Goal: Check status: Check status

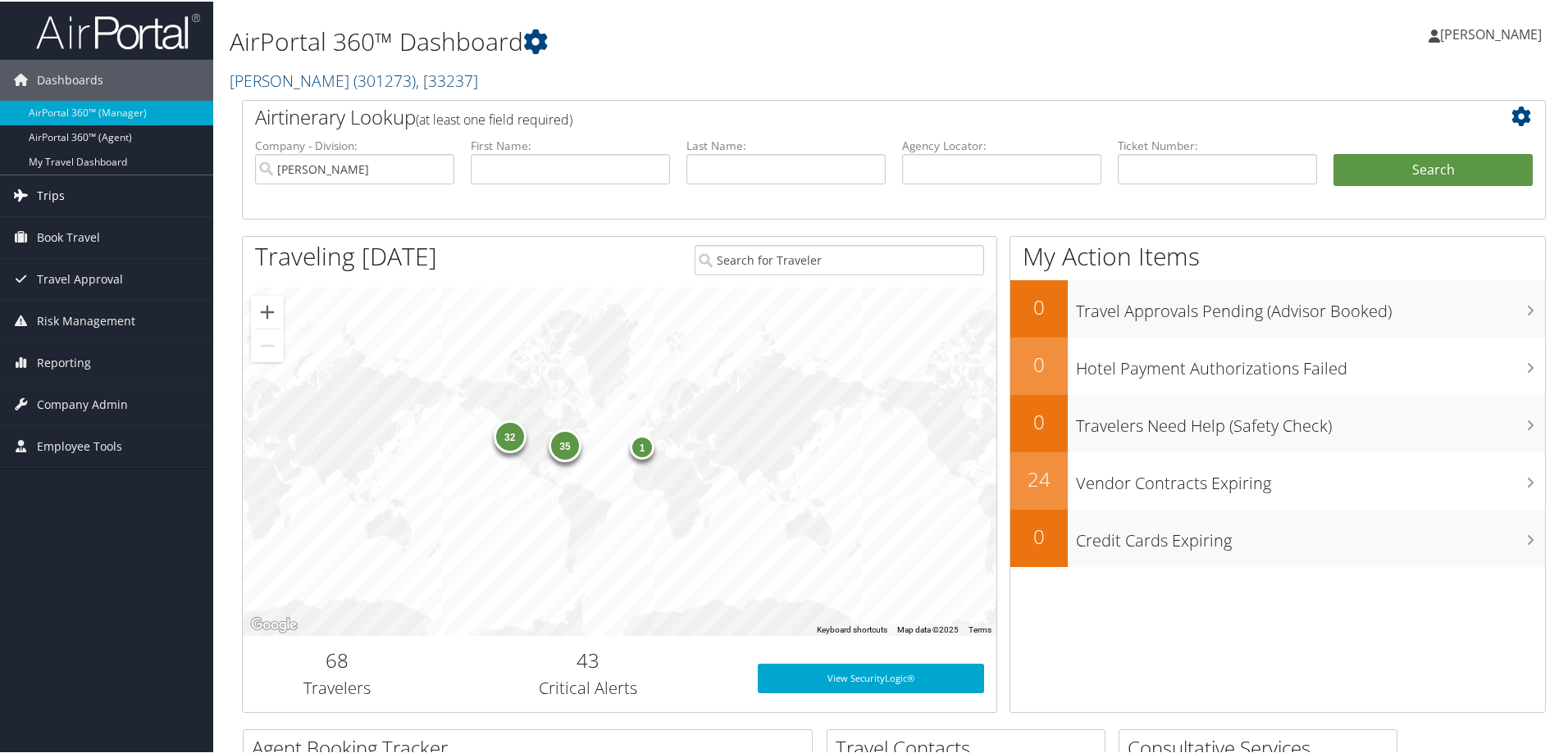
click at [97, 185] on link "Trips" at bounding box center [106, 193] width 213 height 41
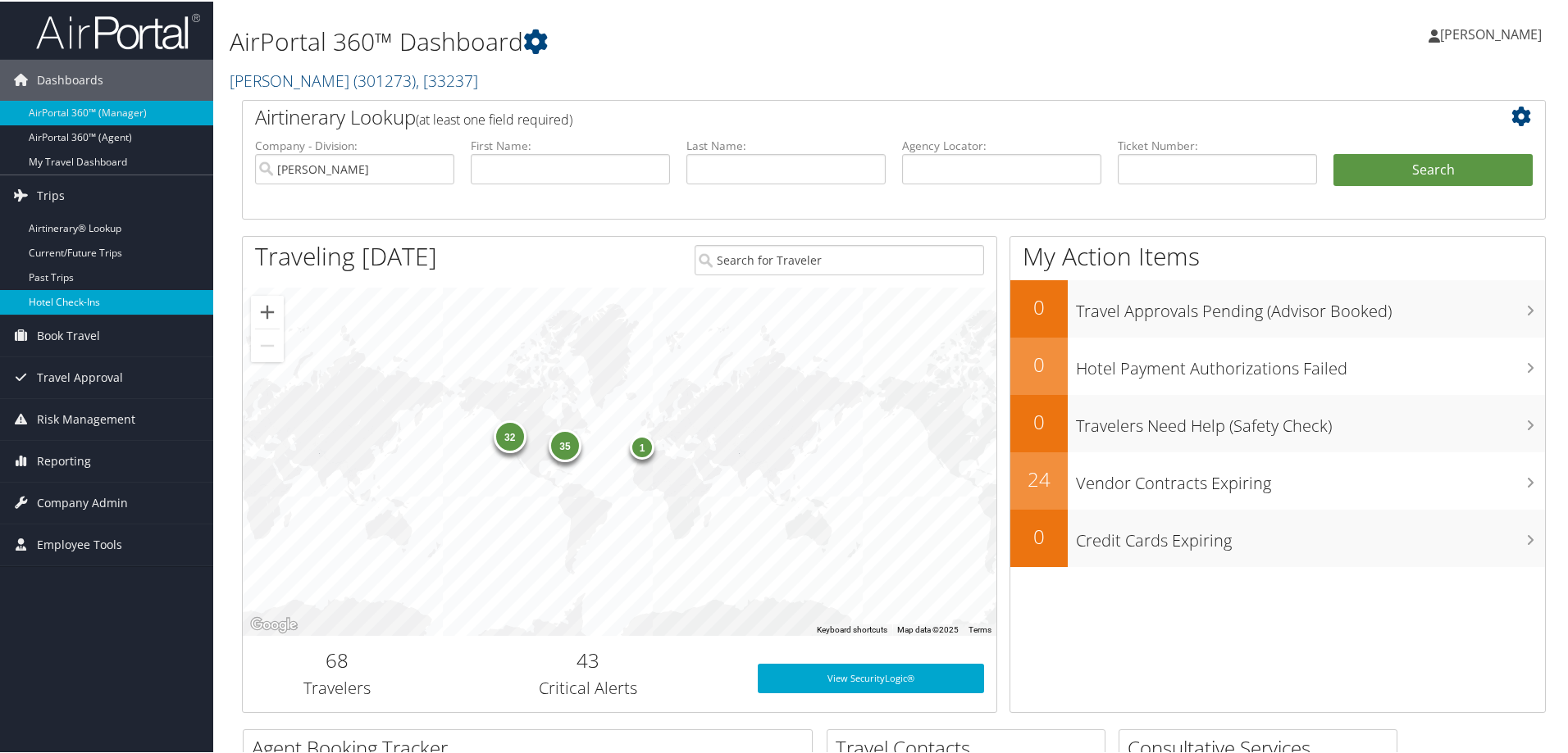
click at [119, 291] on link "Hotel Check-ins" at bounding box center [106, 301] width 213 height 25
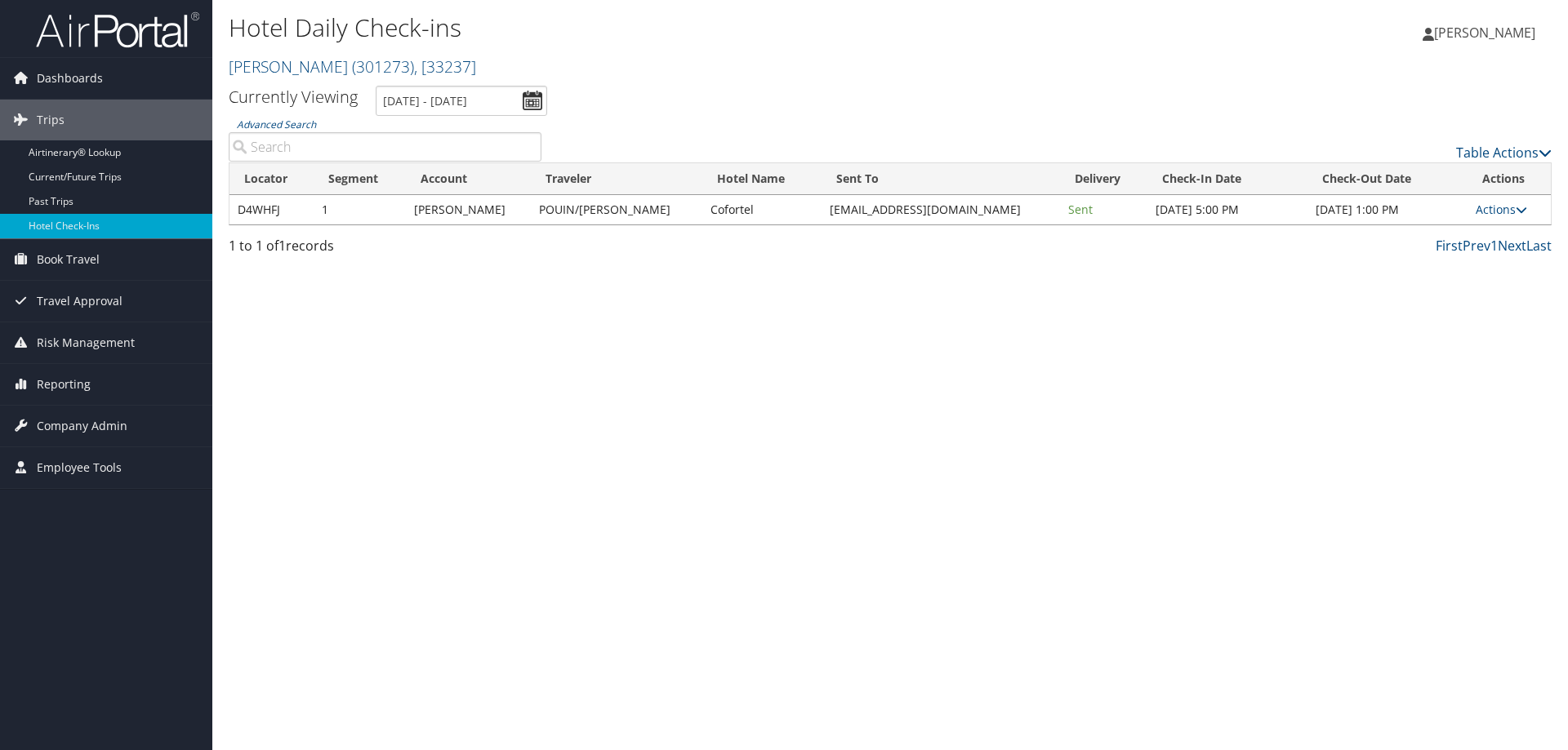
click at [624, 453] on div "Hotel Daily Check-ins [PERSON_NAME] ( 301273 ) , [ 33237 ] [PERSON_NAME] [PERSO…" at bounding box center [890, 375] width 1356 height 750
click at [439, 106] on input "[DATE] - [DATE]" at bounding box center [461, 101] width 172 height 31
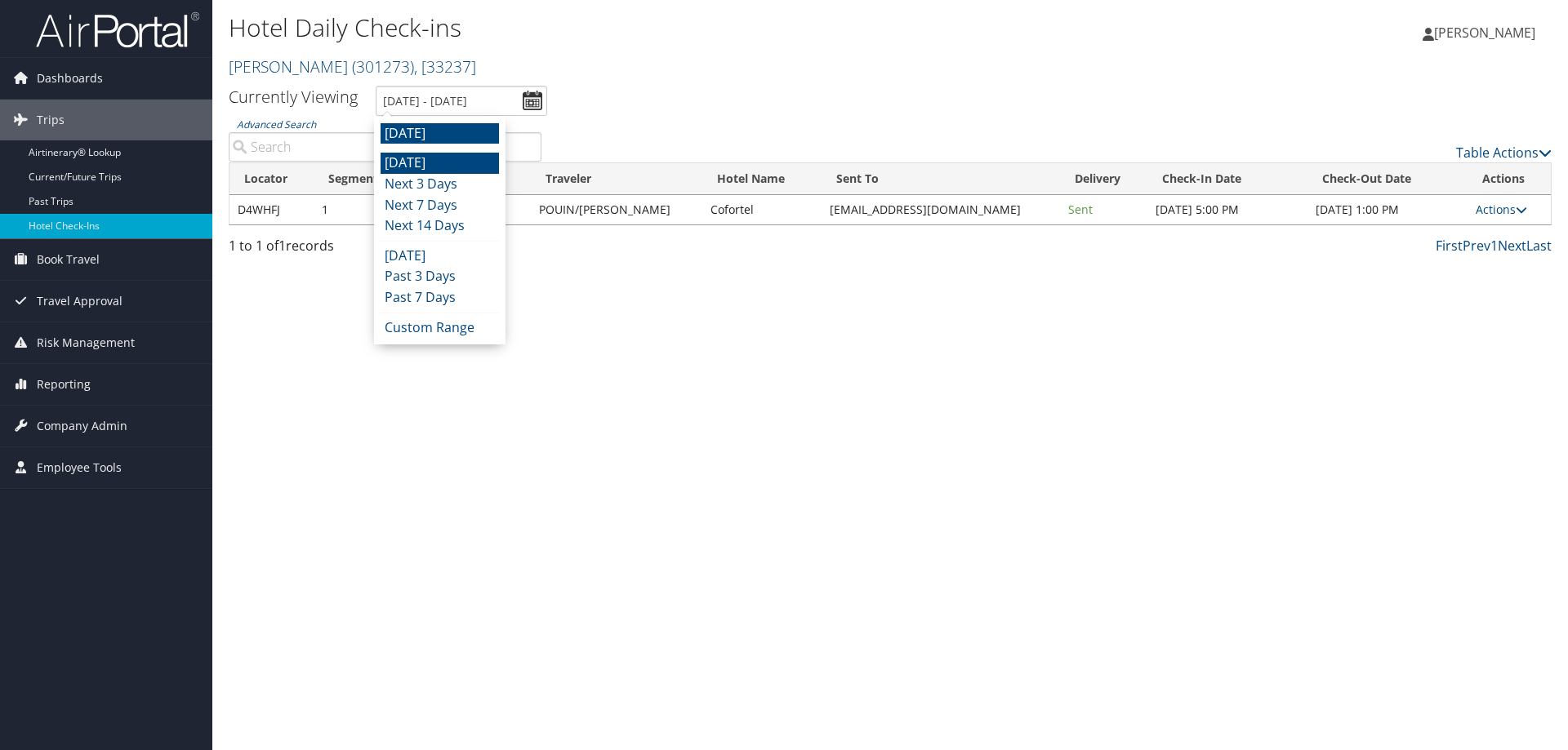
click at [424, 162] on li "[DATE]" at bounding box center [440, 163] width 119 height 21
type input "[DATE] - [DATE]"
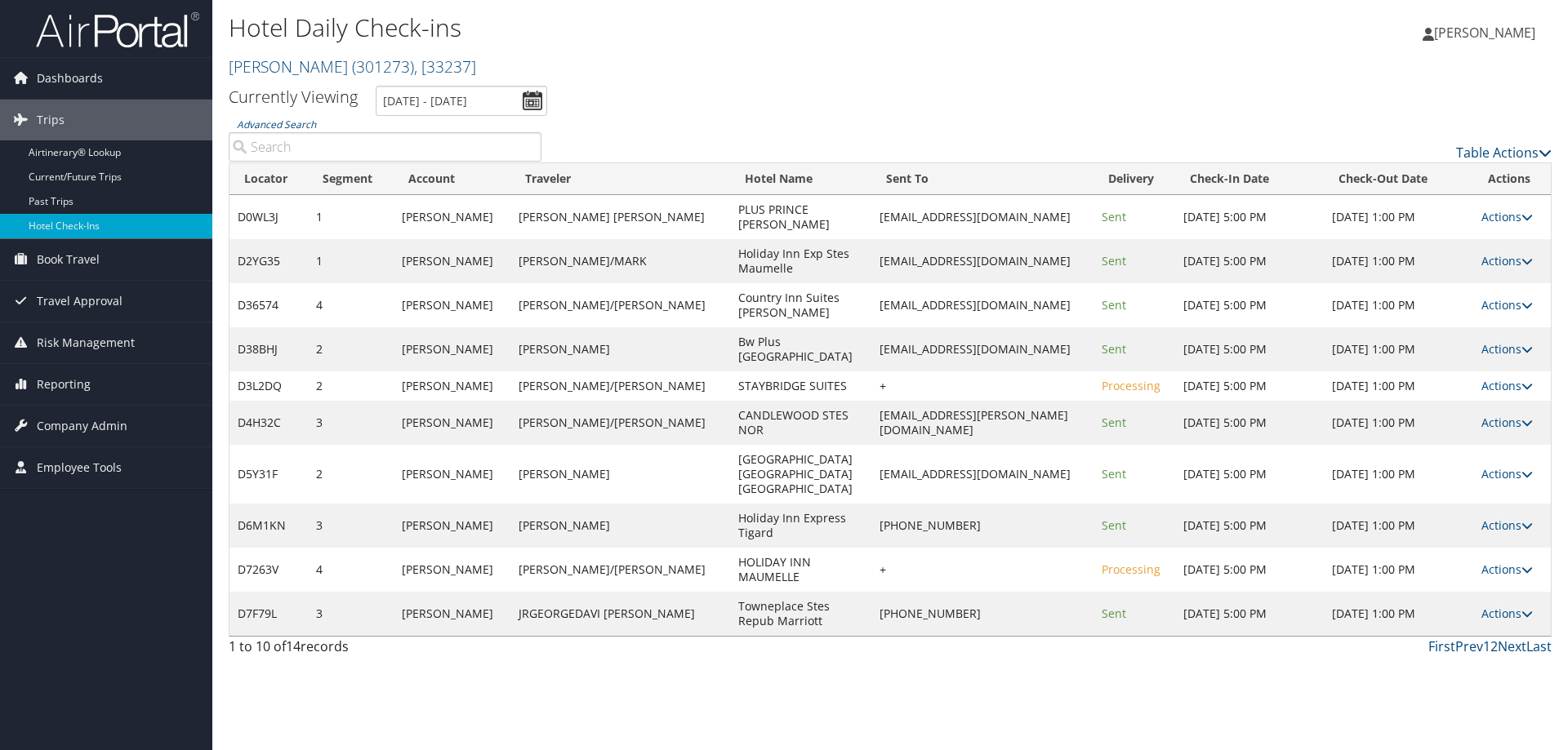
click at [1508, 162] on table "Locator Segment Account Traveler Hotel Name Sent To Delivery Check-In Date Chec…" at bounding box center [889, 399] width 1323 height 474
click at [1514, 153] on link "Table Actions" at bounding box center [1503, 152] width 96 height 18
click at [1429, 227] on link "Page Length" at bounding box center [1436, 233] width 214 height 28
click at [1406, 214] on link "25" at bounding box center [1436, 208] width 214 height 28
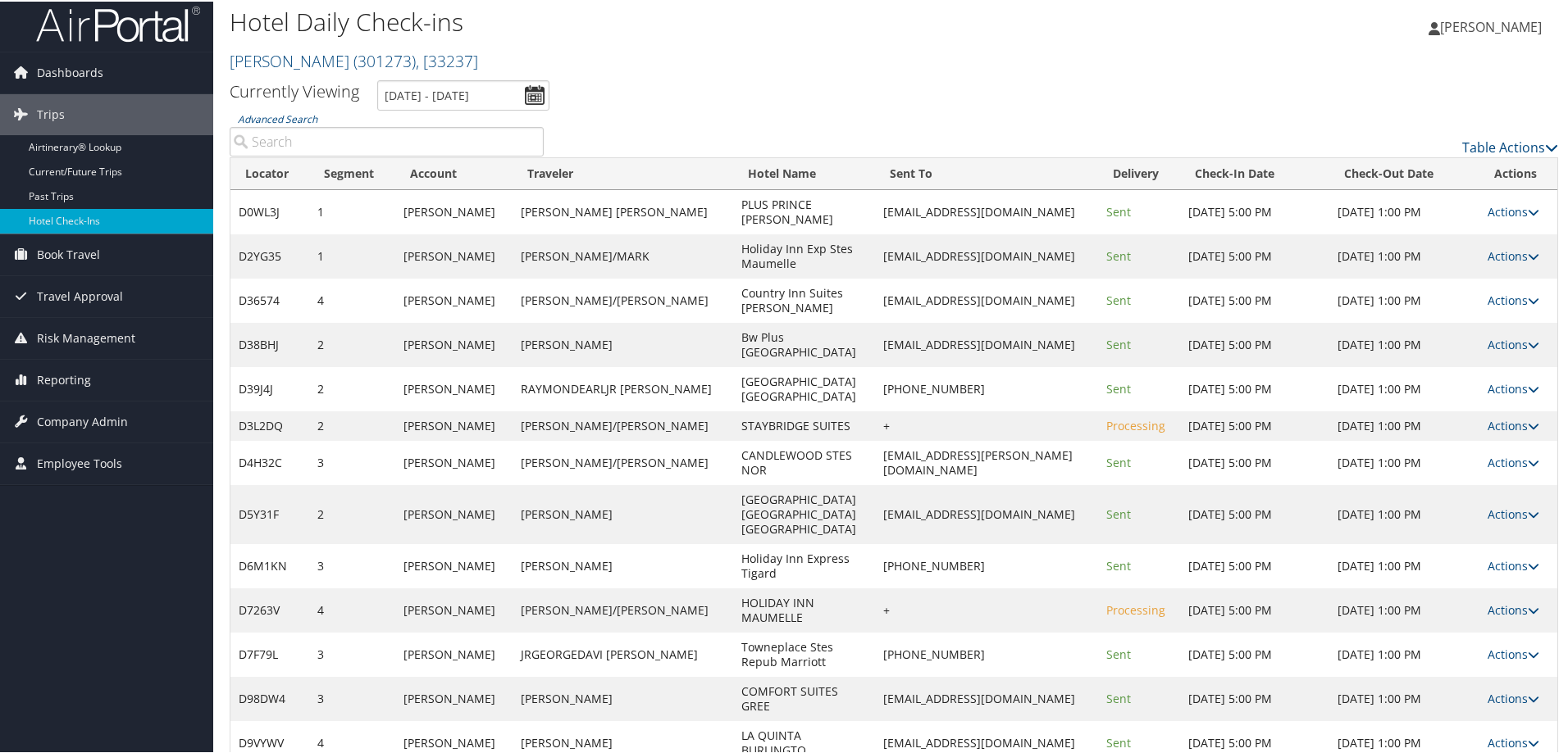
scroll to position [32, 0]
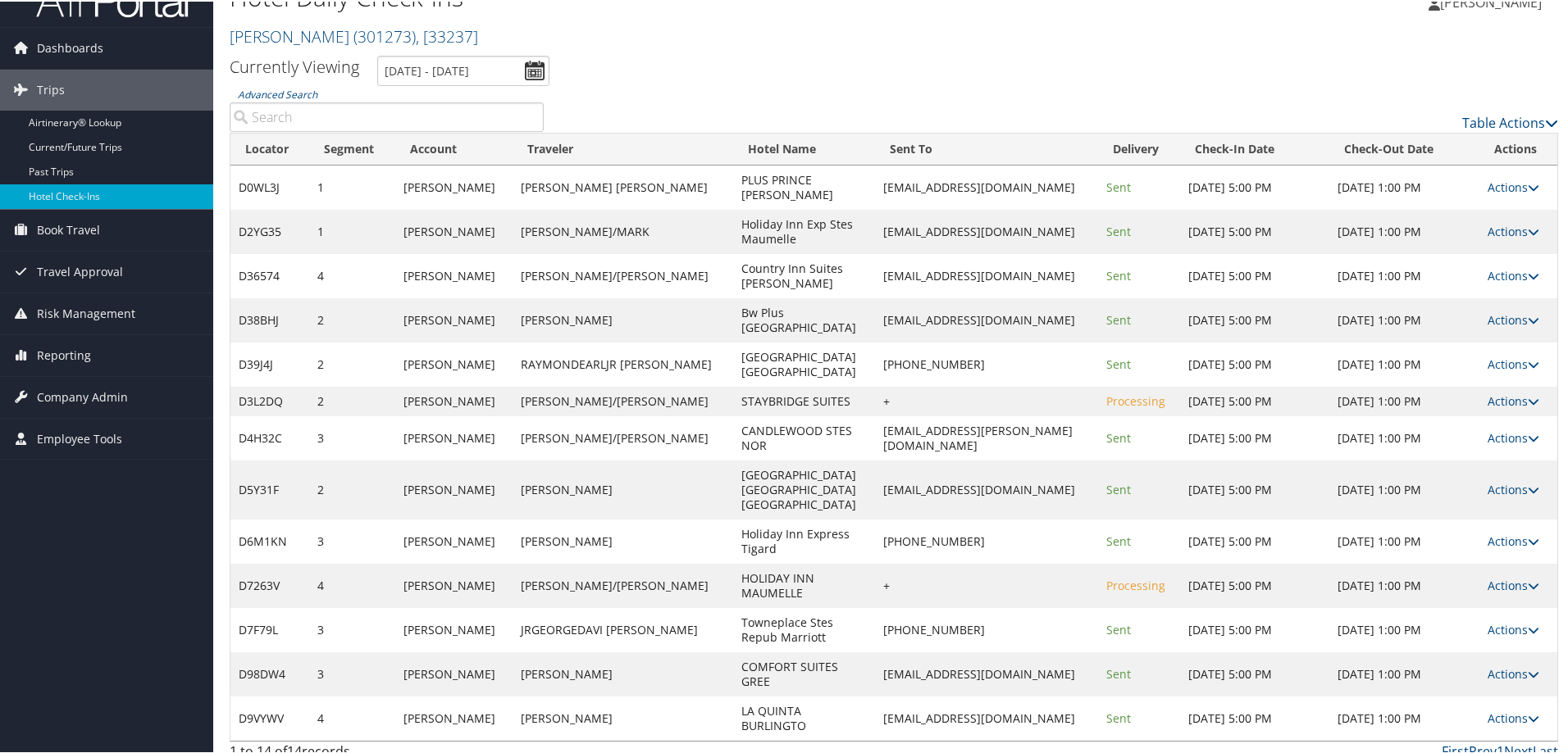
click at [946, 63] on ul "Currently Viewing [DATE] - [DATE]" at bounding box center [884, 69] width 1347 height 31
click at [1155, 50] on div "Hotel Daily Check-ins [PERSON_NAME] ( 301273 ) , [ 33237 ] [PERSON_NAME] [PERSO…" at bounding box center [894, 11] width 1362 height 86
click at [1103, 40] on h2 "[PERSON_NAME] ( 301273 ) , [ 33237 ]" at bounding box center [672, 34] width 886 height 28
